Goal: Information Seeking & Learning: Stay updated

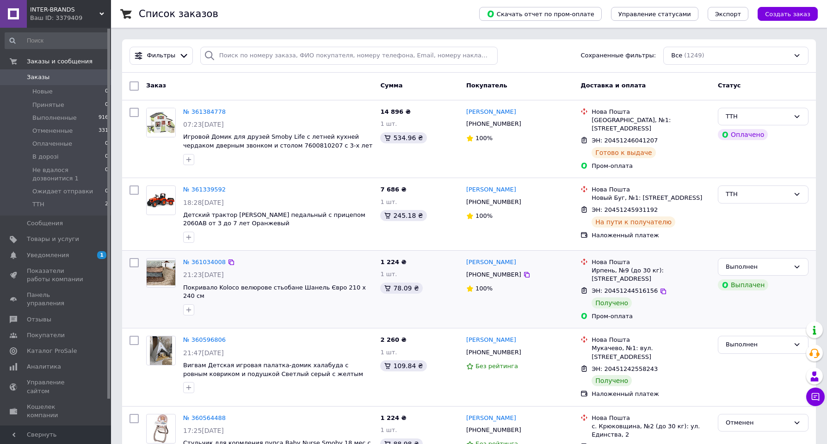
scroll to position [46, 0]
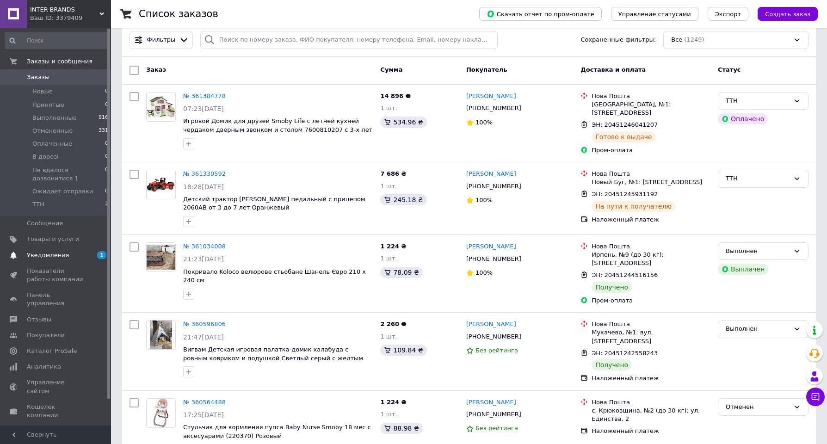
click at [50, 257] on span "Уведомления" at bounding box center [48, 255] width 42 height 8
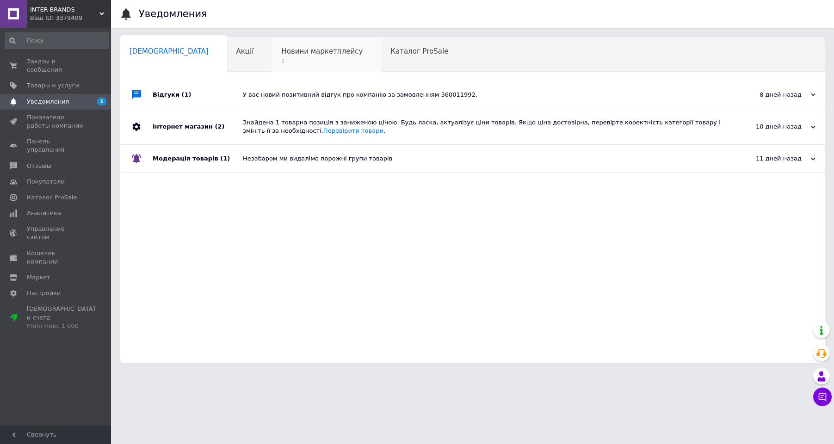
click at [281, 53] on span "Новини маркетплейсу" at bounding box center [321, 51] width 81 height 8
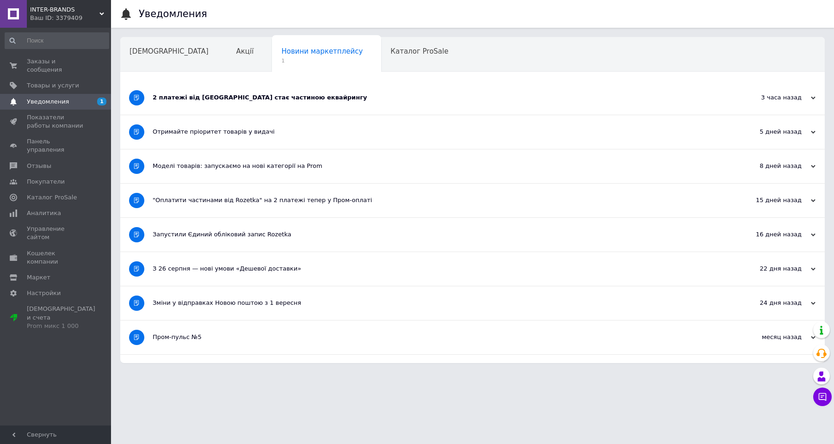
click at [175, 96] on div "2 платежі від [GEOGRAPHIC_DATA] стає частиною еквайрингу" at bounding box center [438, 97] width 570 height 8
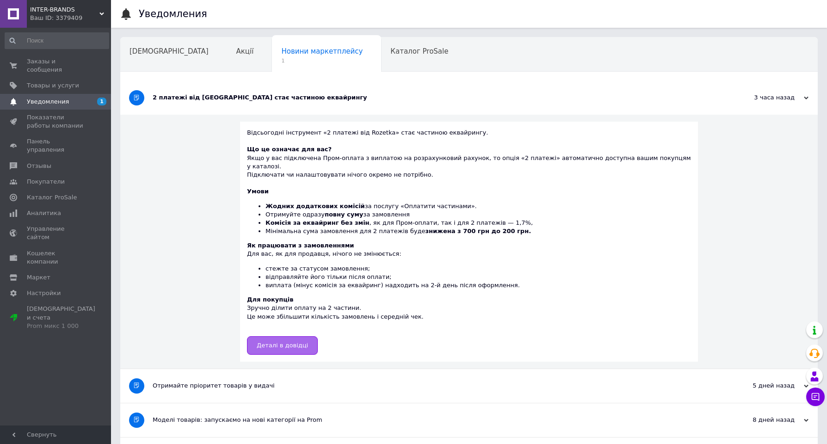
click at [304, 342] on span "Деталі в довідці" at bounding box center [282, 345] width 51 height 7
click at [49, 59] on span "Заказы и сообщения" at bounding box center [56, 65] width 59 height 17
